Goal: Task Accomplishment & Management: Complete application form

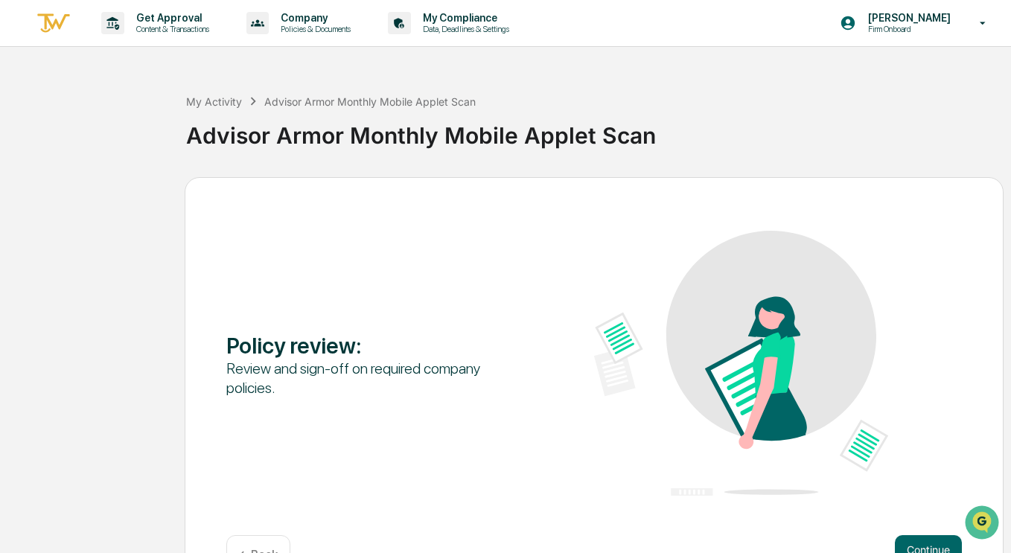
scroll to position [47, 0]
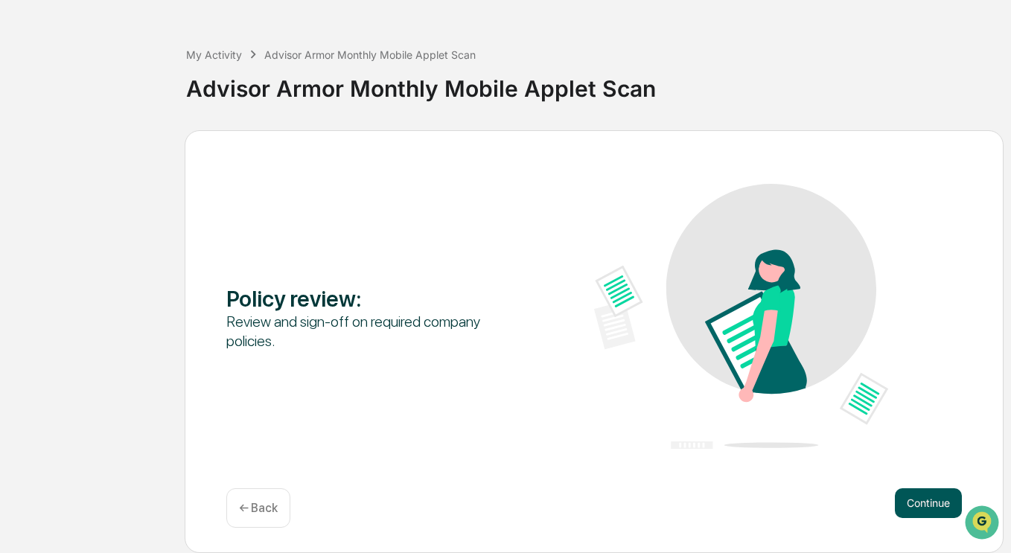
click at [921, 501] on button "Continue" at bounding box center [928, 504] width 67 height 30
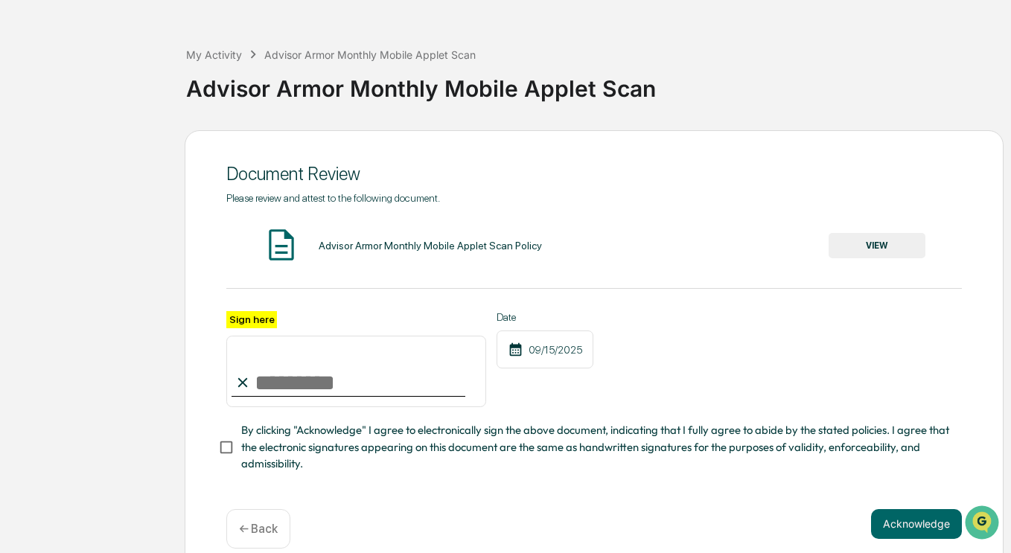
click at [317, 383] on input "Sign here" at bounding box center [356, 371] width 260 height 71
type input "**********"
click at [882, 526] on button "Acknowledge" at bounding box center [916, 524] width 91 height 30
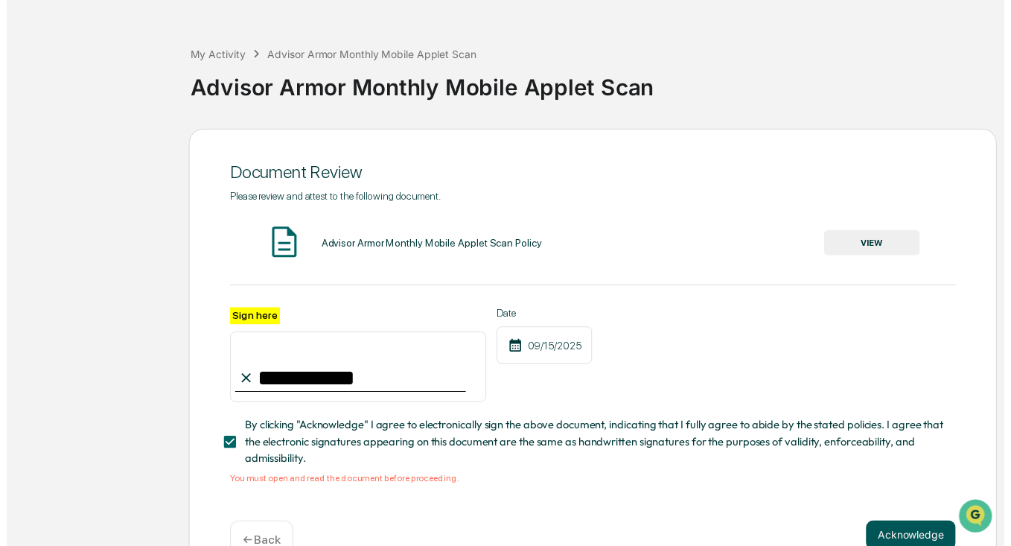
scroll to position [92, 0]
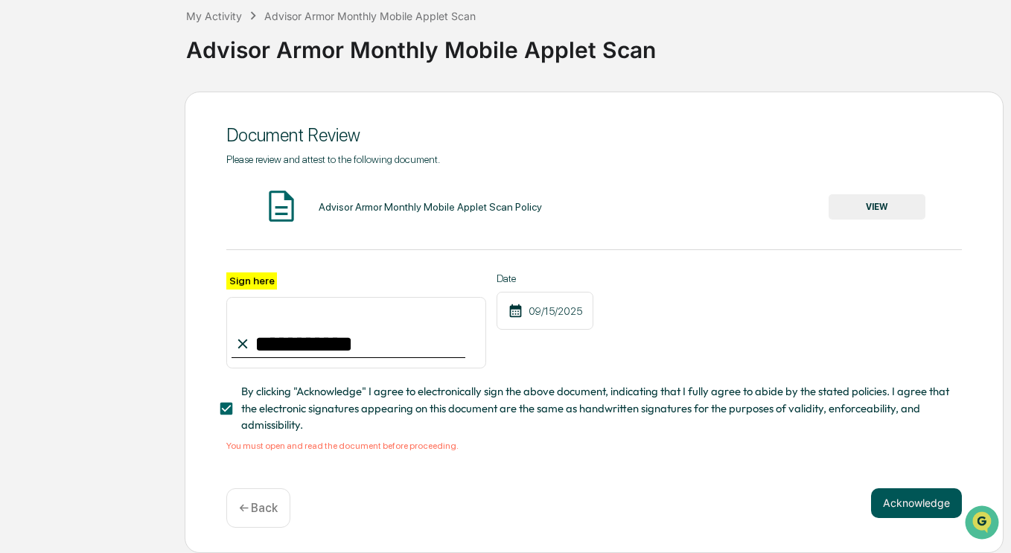
click at [914, 506] on button "Acknowledge" at bounding box center [916, 504] width 91 height 30
click at [868, 203] on button "VIEW" at bounding box center [877, 206] width 97 height 25
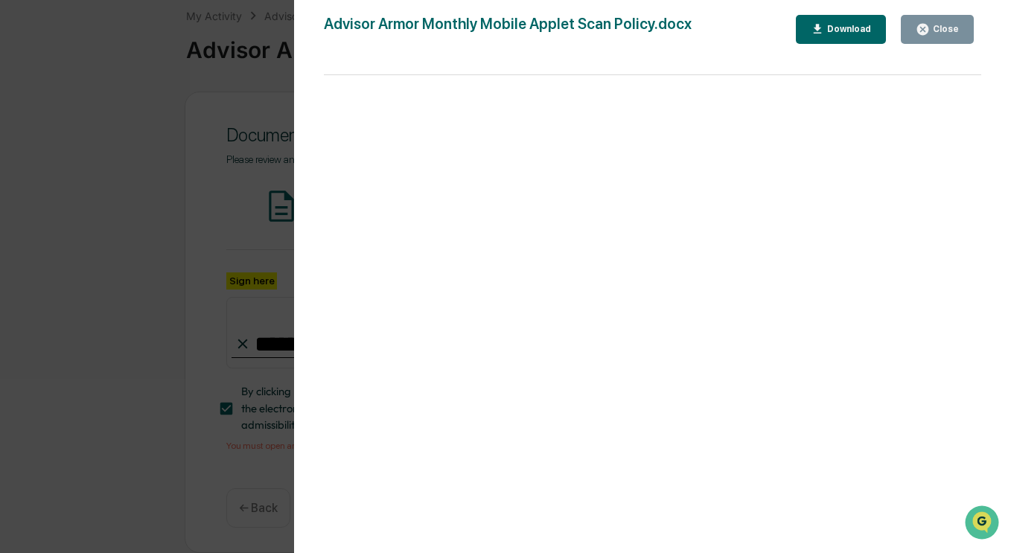
click at [933, 28] on div "Close" at bounding box center [944, 29] width 29 height 10
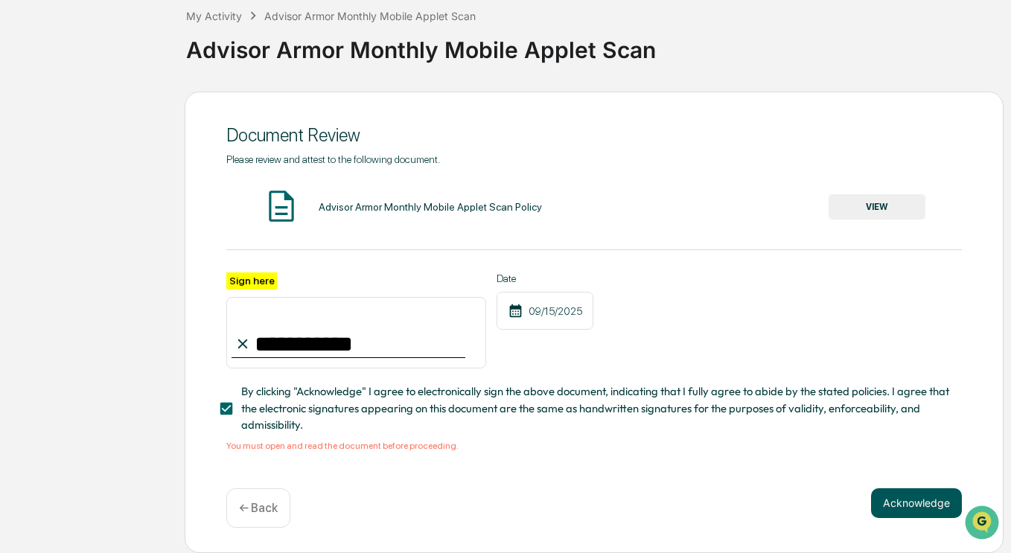
click at [898, 508] on button "Acknowledge" at bounding box center [916, 504] width 91 height 30
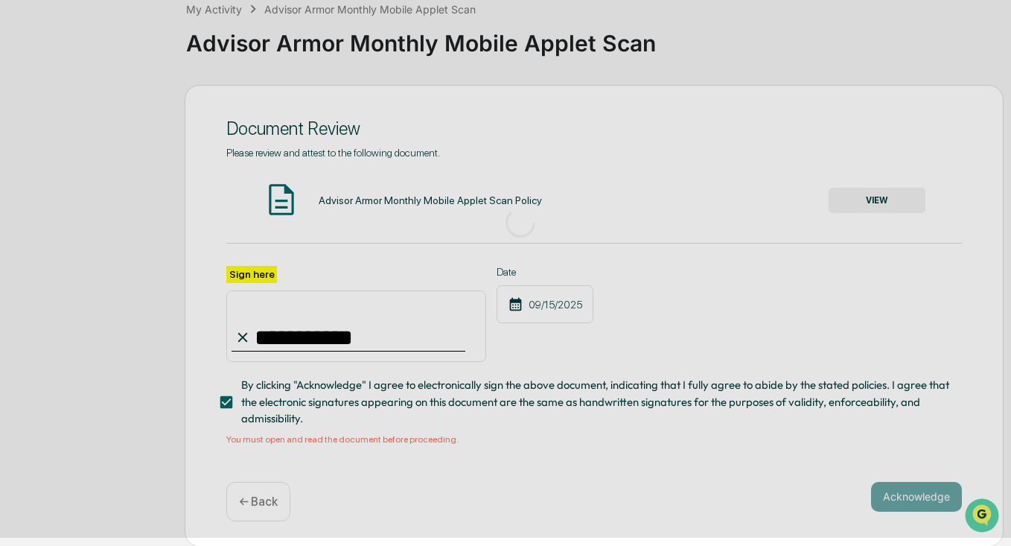
scroll to position [47, 0]
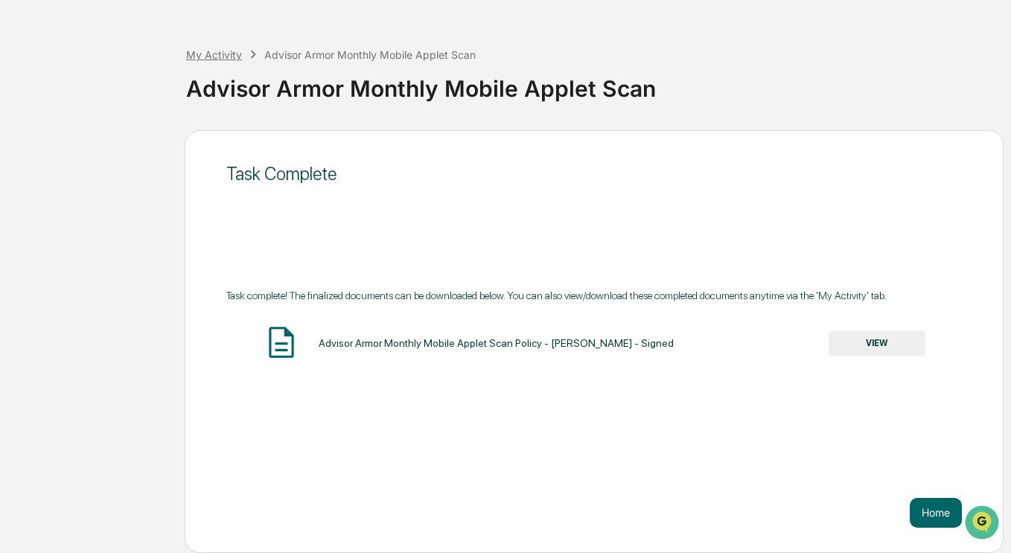
click at [214, 57] on div "My Activity" at bounding box center [214, 54] width 56 height 13
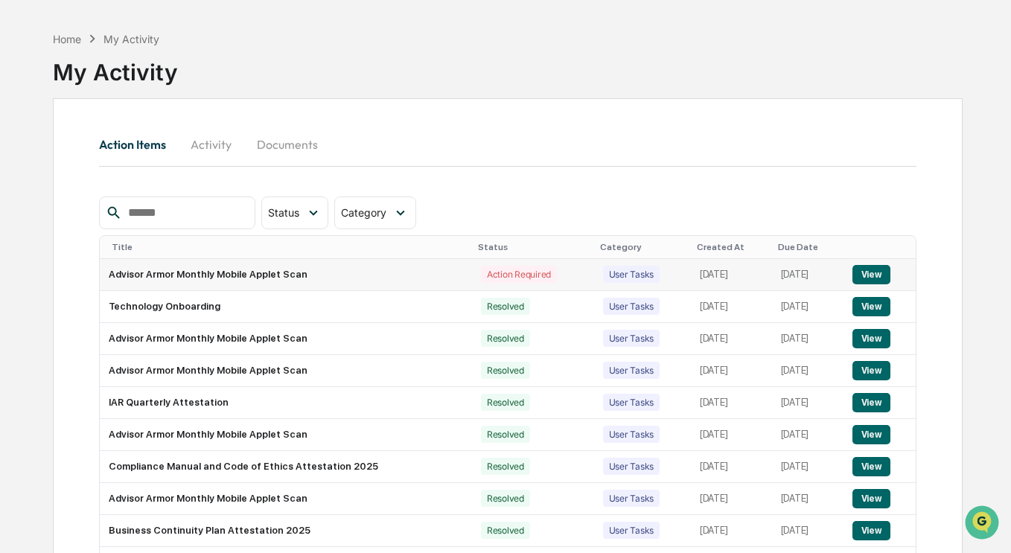
click at [868, 276] on button "View" at bounding box center [872, 274] width 38 height 19
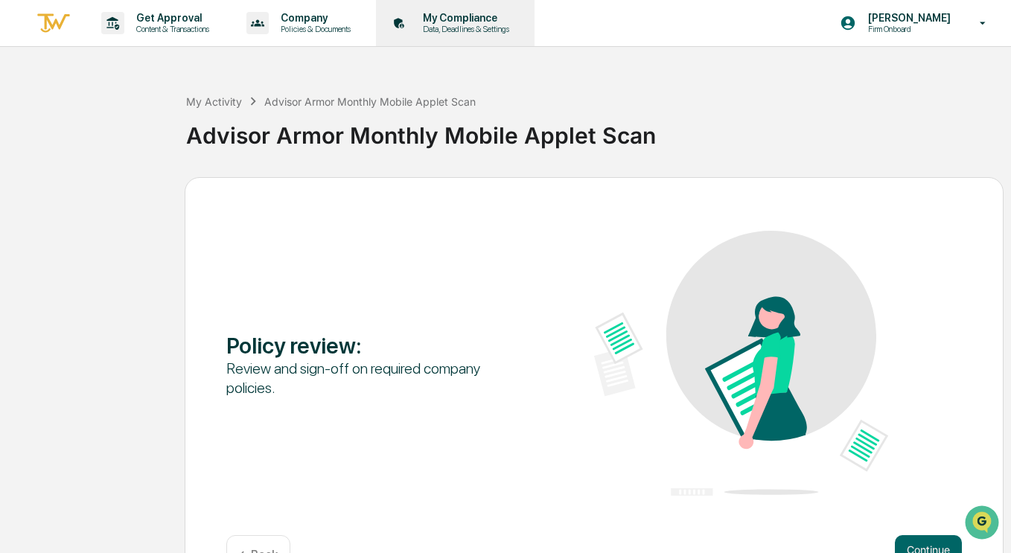
click at [466, 31] on p "Data, Deadlines & Settings" at bounding box center [464, 29] width 106 height 10
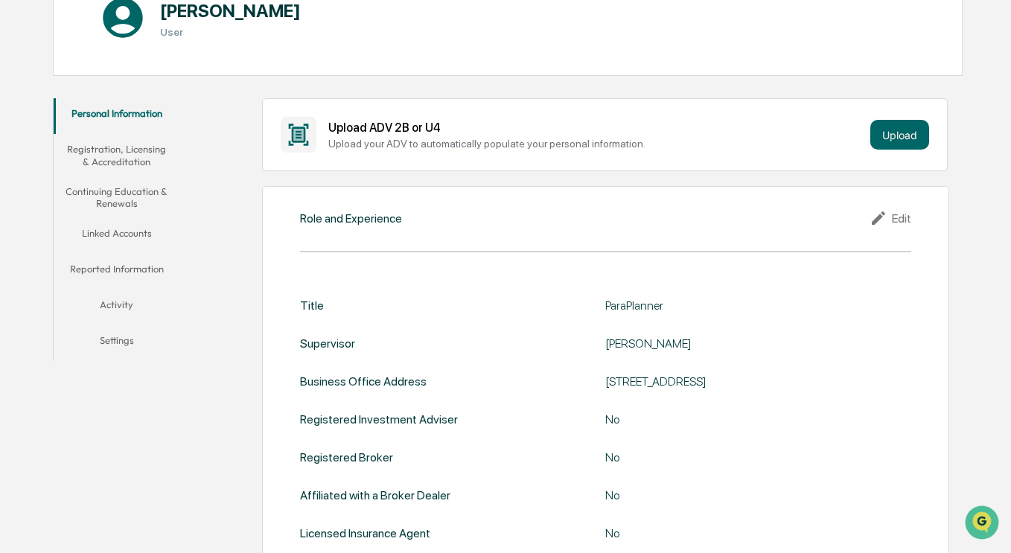
click at [136, 308] on button "Activity" at bounding box center [117, 308] width 127 height 36
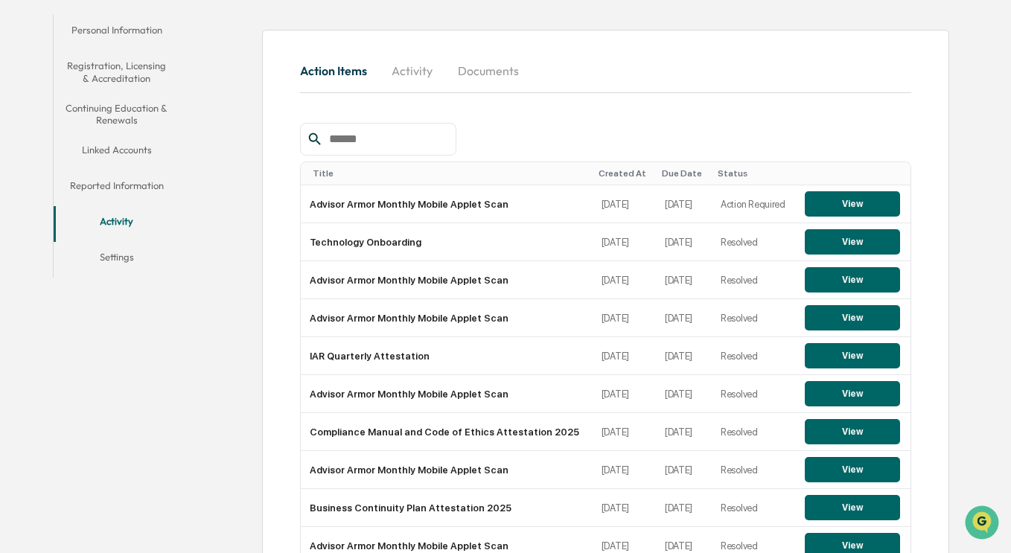
scroll to position [270, 0]
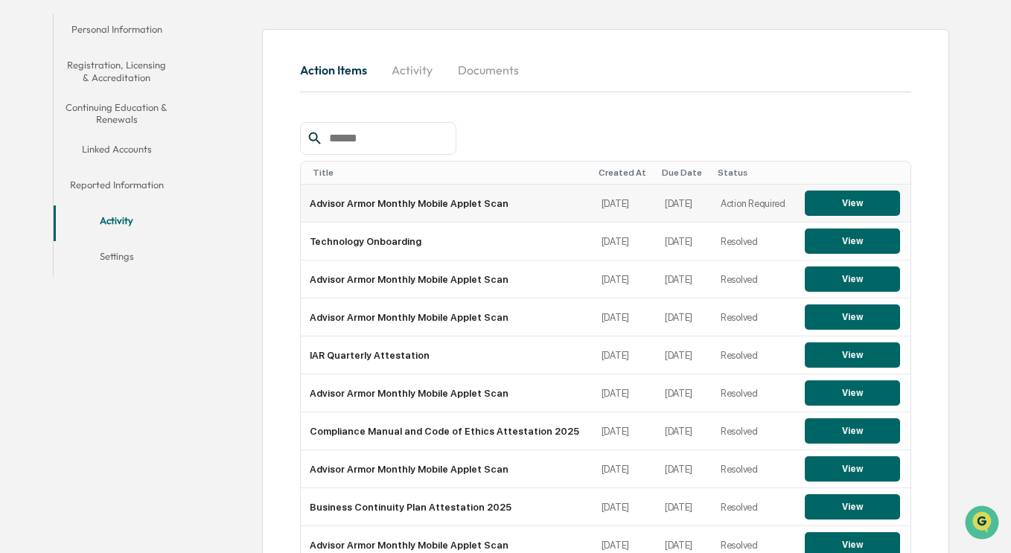
click at [851, 210] on button "View" at bounding box center [852, 203] width 95 height 25
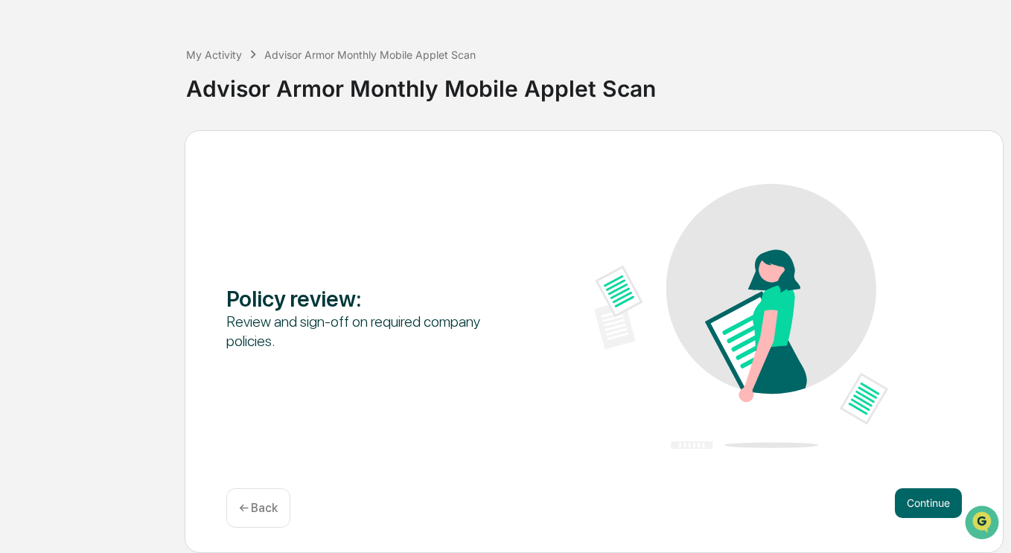
scroll to position [45, 0]
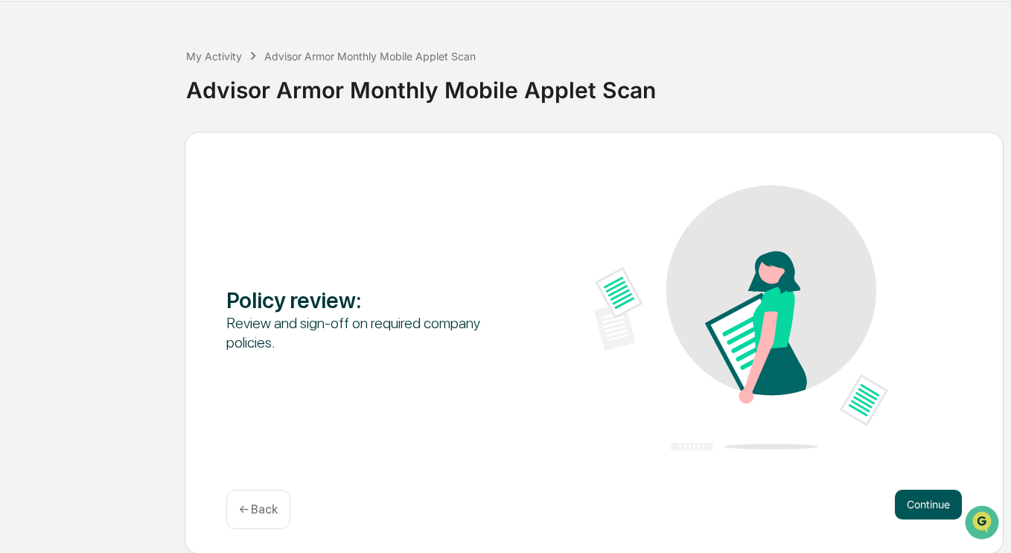
click at [924, 507] on button "Continue" at bounding box center [928, 505] width 67 height 30
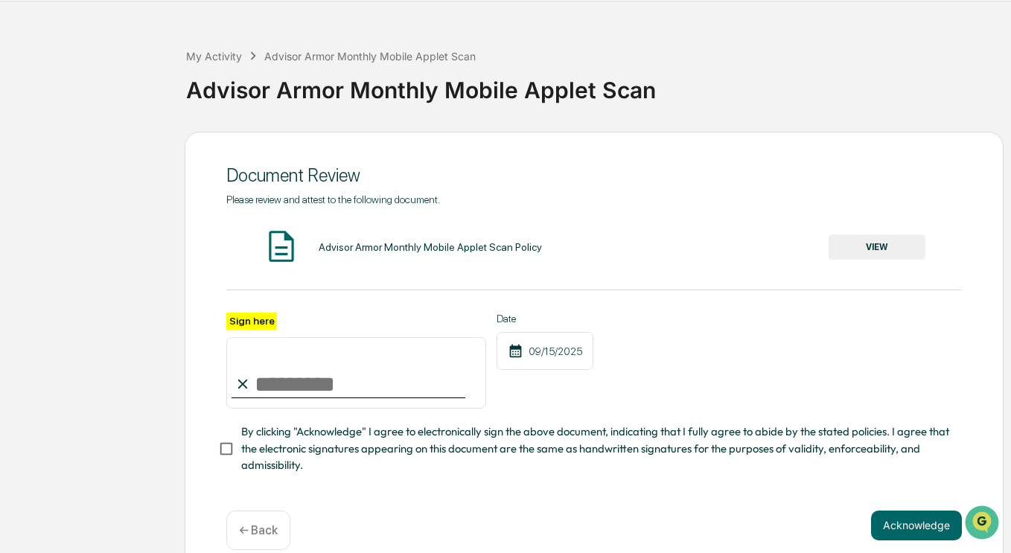
click at [881, 247] on button "VIEW" at bounding box center [877, 247] width 97 height 25
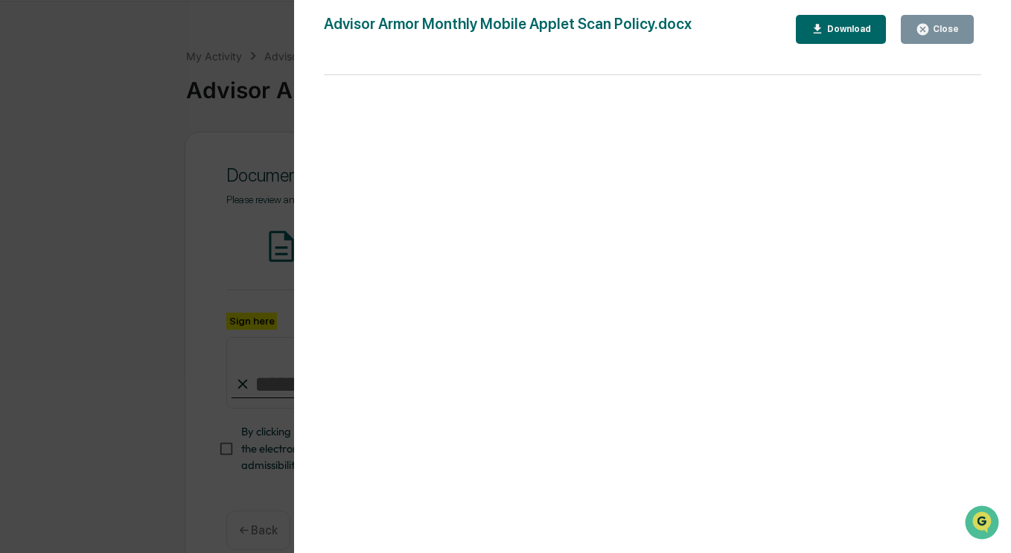
click at [954, 29] on div "Close" at bounding box center [944, 29] width 29 height 10
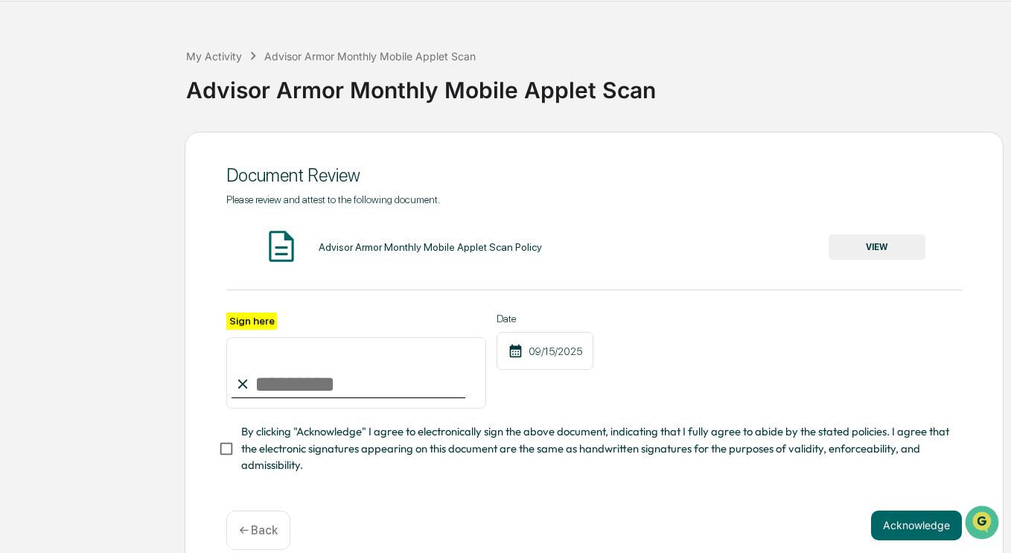
click at [297, 402] on input "Sign here" at bounding box center [356, 372] width 260 height 71
type input "**********"
click at [910, 528] on button "Acknowledge" at bounding box center [916, 526] width 91 height 30
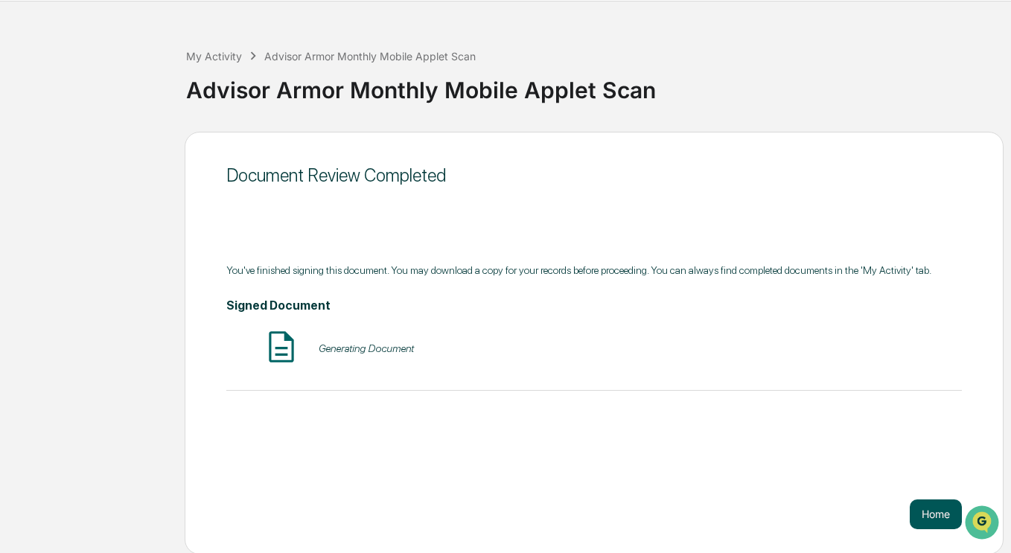
scroll to position [47, 0]
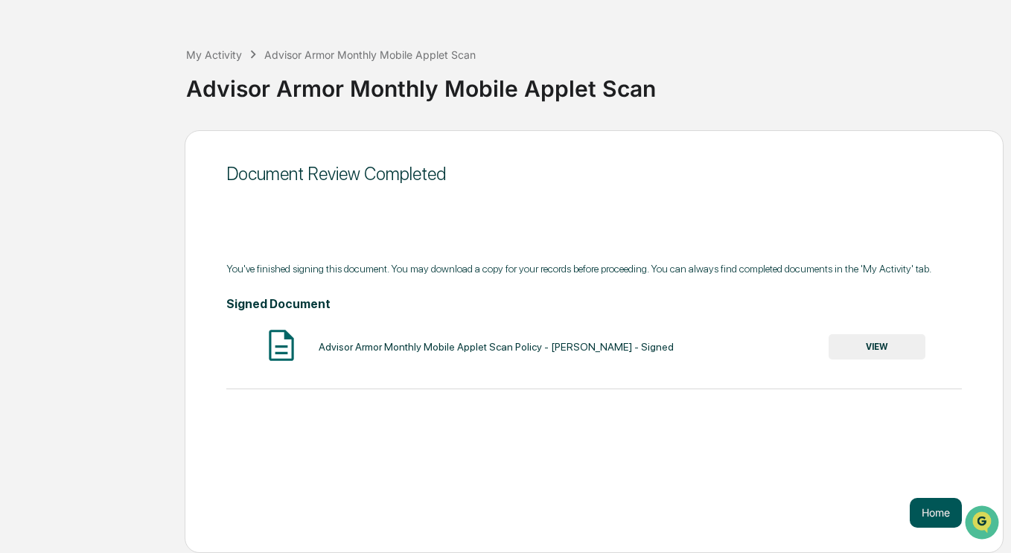
click at [929, 513] on button "Home" at bounding box center [936, 513] width 52 height 30
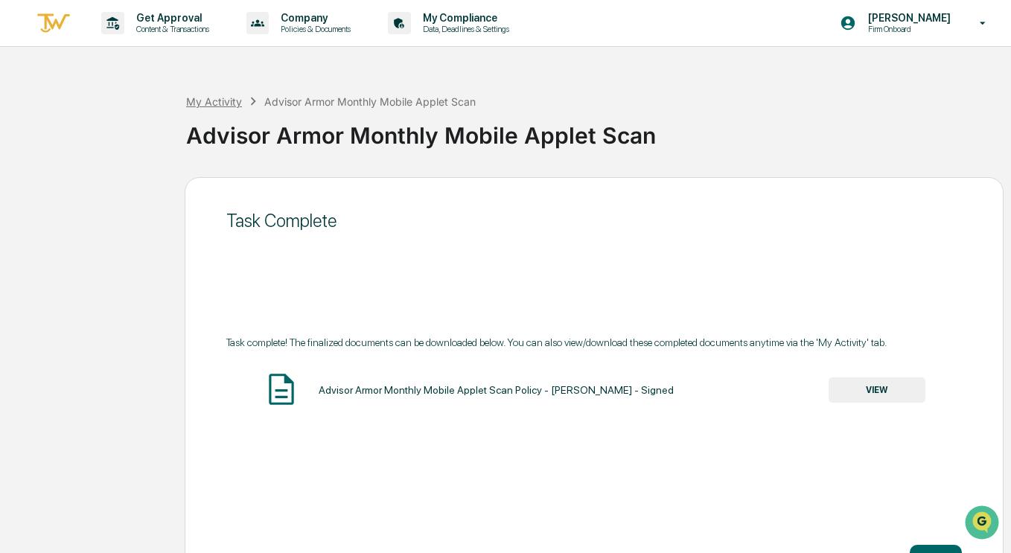
click at [213, 98] on div "My Activity" at bounding box center [214, 101] width 56 height 13
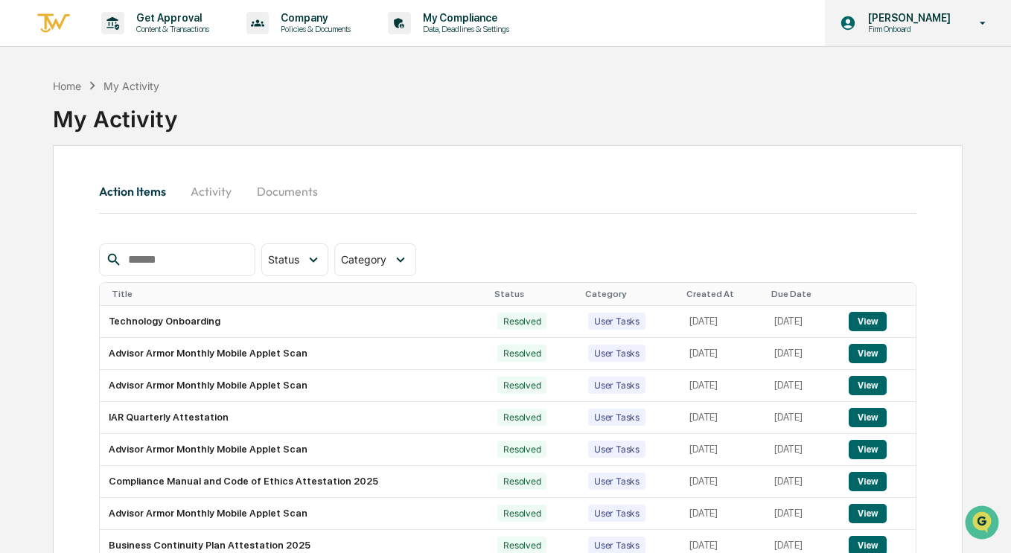
click at [941, 20] on p "[PERSON_NAME]" at bounding box center [907, 18] width 102 height 12
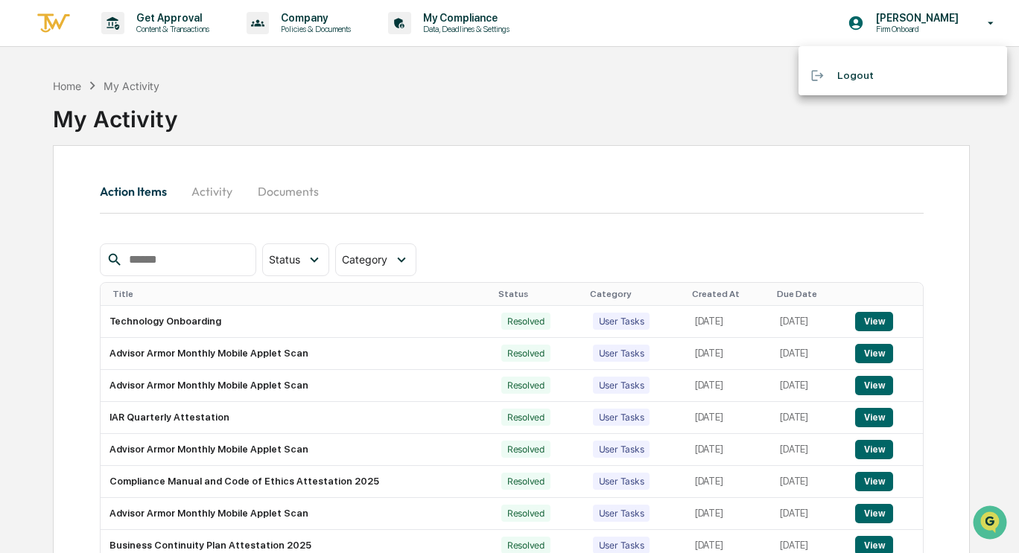
click at [992, 21] on div at bounding box center [509, 276] width 1019 height 553
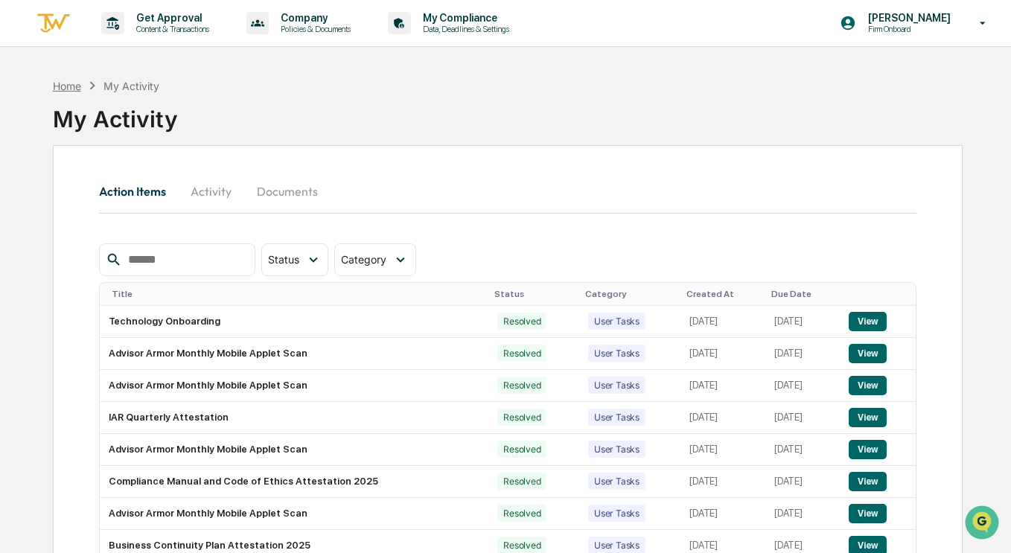
click at [72, 80] on div "Home" at bounding box center [67, 86] width 28 height 13
click at [460, 31] on p "Data, Deadlines & Settings" at bounding box center [464, 29] width 106 height 10
